Goal: Task Accomplishment & Management: Use online tool/utility

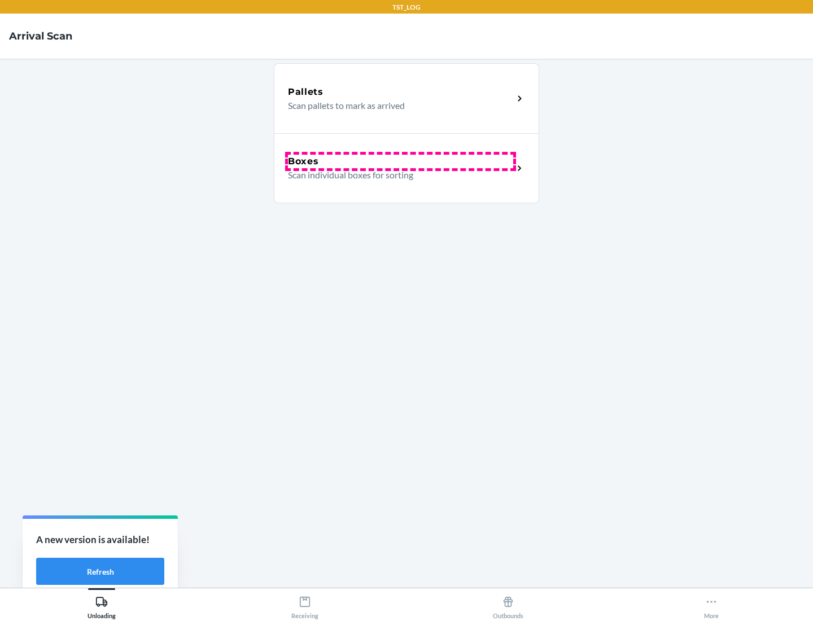
click at [400, 161] on div "Boxes" at bounding box center [400, 162] width 225 height 14
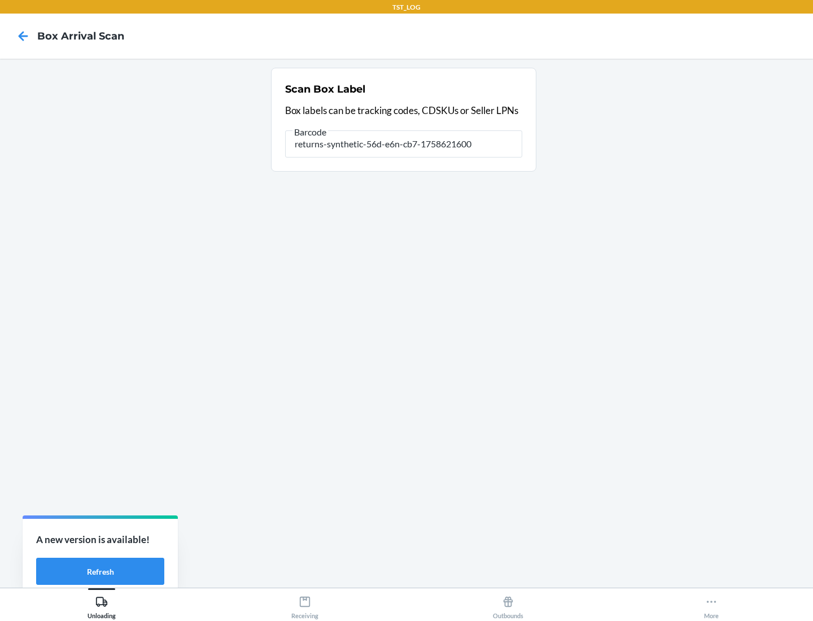
type input "returns-synthetic-56d-e6n-cb7-1758621600"
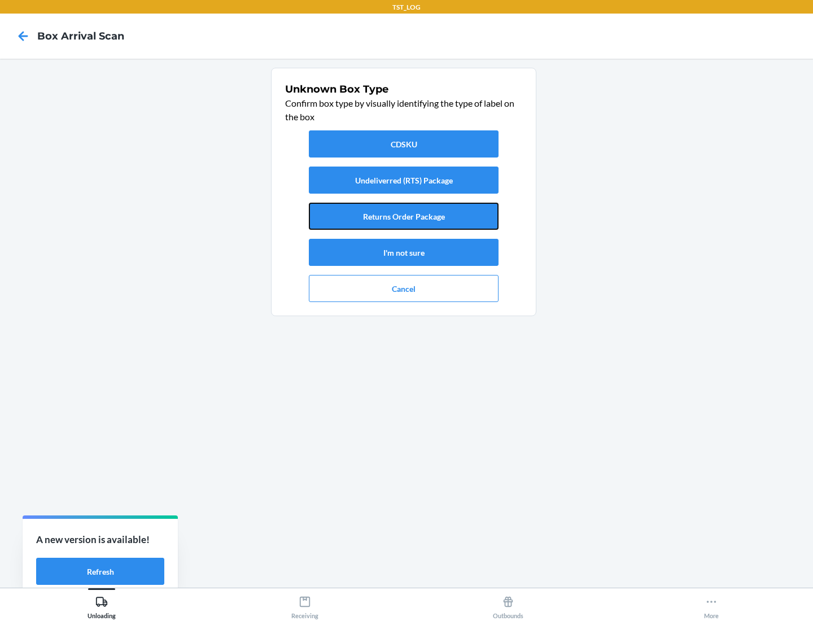
click at [404, 216] on button "Returns Order Package" at bounding box center [404, 216] width 190 height 27
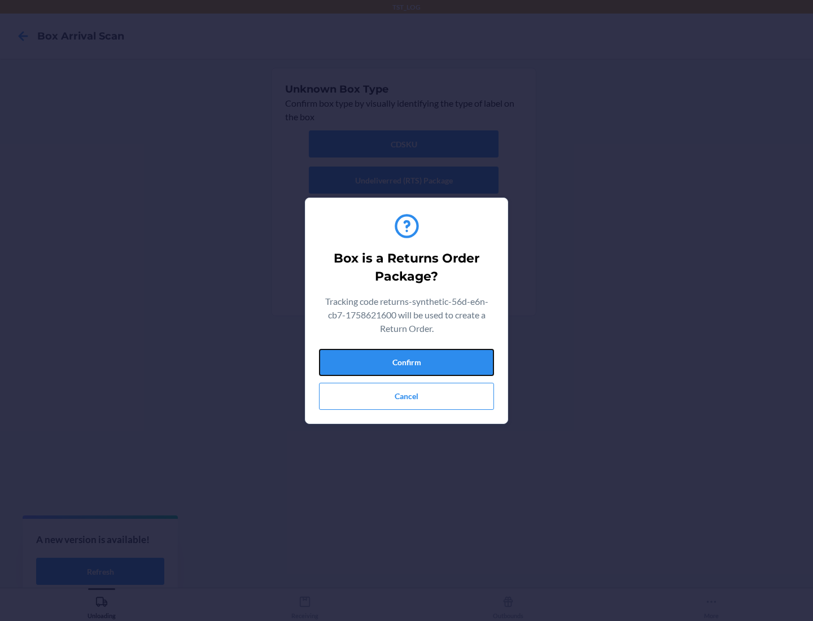
click at [407, 362] on button "Confirm" at bounding box center [406, 362] width 175 height 27
